Goal: Information Seeking & Learning: Compare options

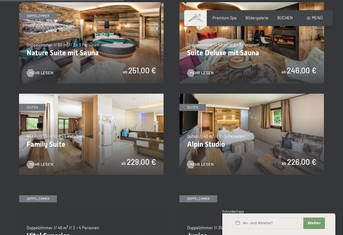
scroll to position [521, 0]
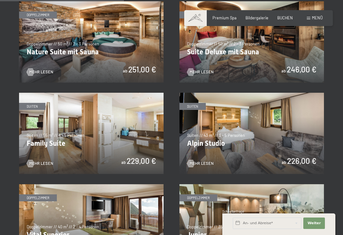
click at [238, 124] on img at bounding box center [252, 133] width 145 height 81
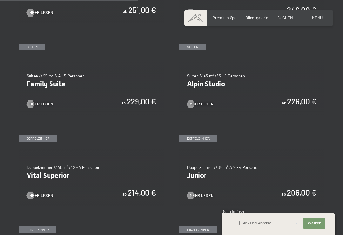
scroll to position [580, 0]
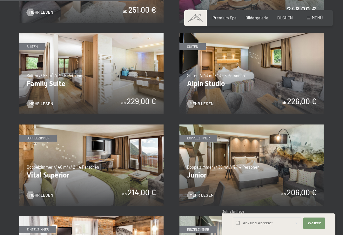
click at [204, 81] on img at bounding box center [252, 73] width 145 height 81
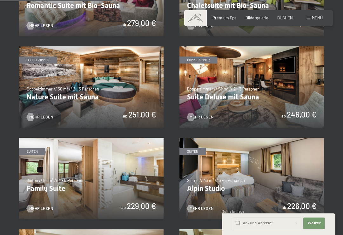
scroll to position [475, 0]
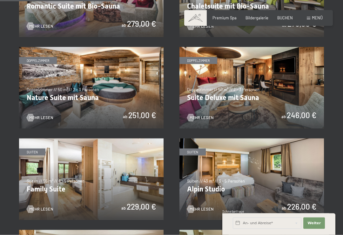
click at [225, 83] on img at bounding box center [252, 87] width 145 height 81
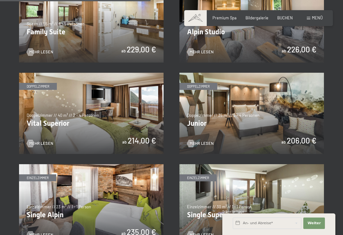
scroll to position [633, 0]
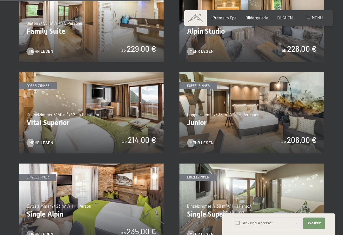
click at [193, 139] on div at bounding box center [191, 143] width 4 height 8
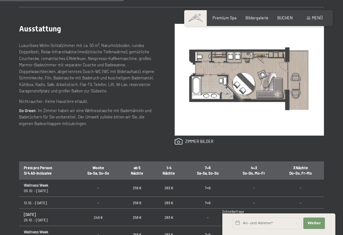
scroll to position [249, 0]
click at [196, 140] on link at bounding box center [194, 142] width 39 height 7
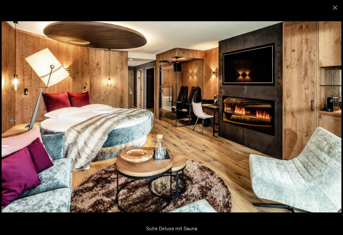
click at [339, 4] on button "Close gallery" at bounding box center [336, 7] width 16 height 15
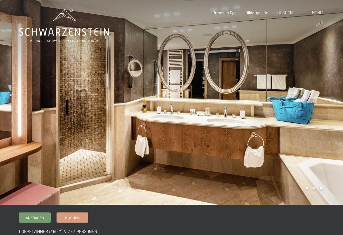
scroll to position [0, 0]
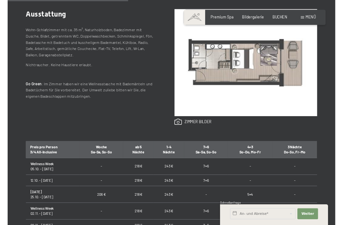
scroll to position [269, 0]
